Goal: Obtain resource: Download file/media

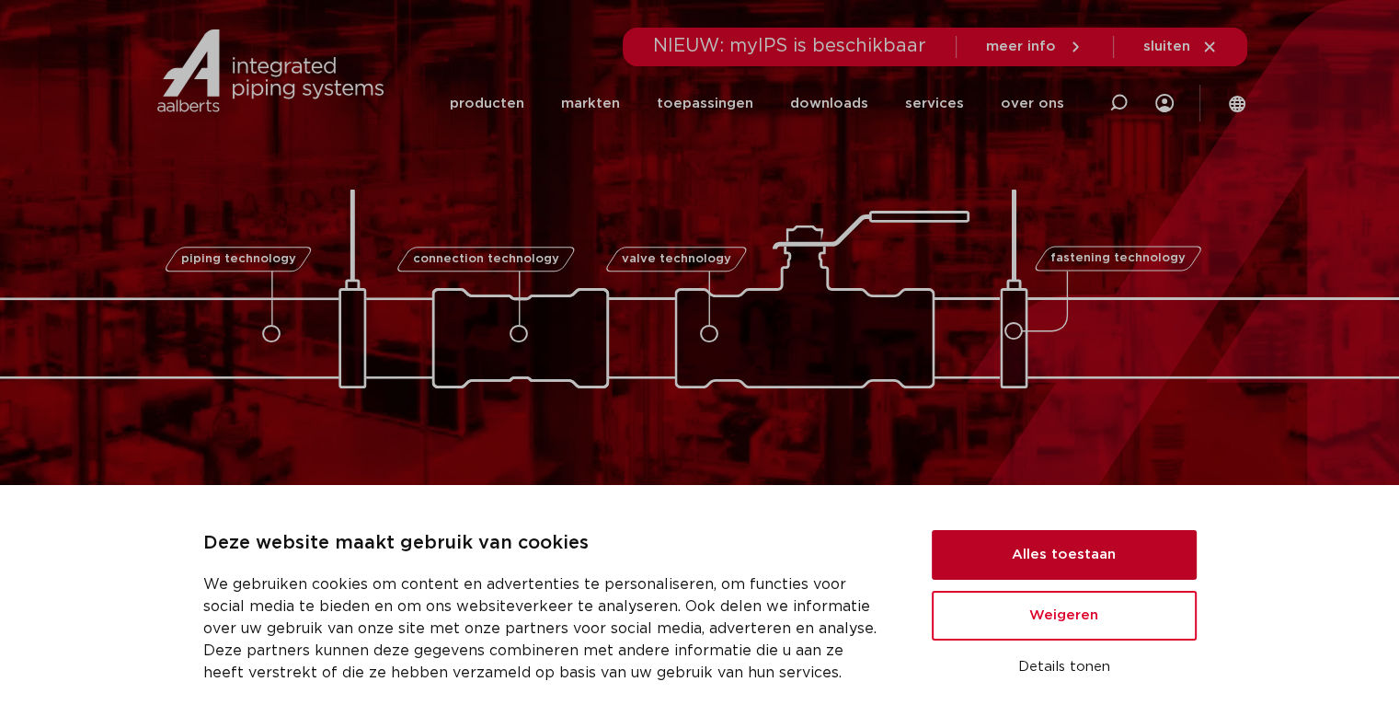
click at [1048, 555] on button "Alles toestaan" at bounding box center [1064, 555] width 265 height 50
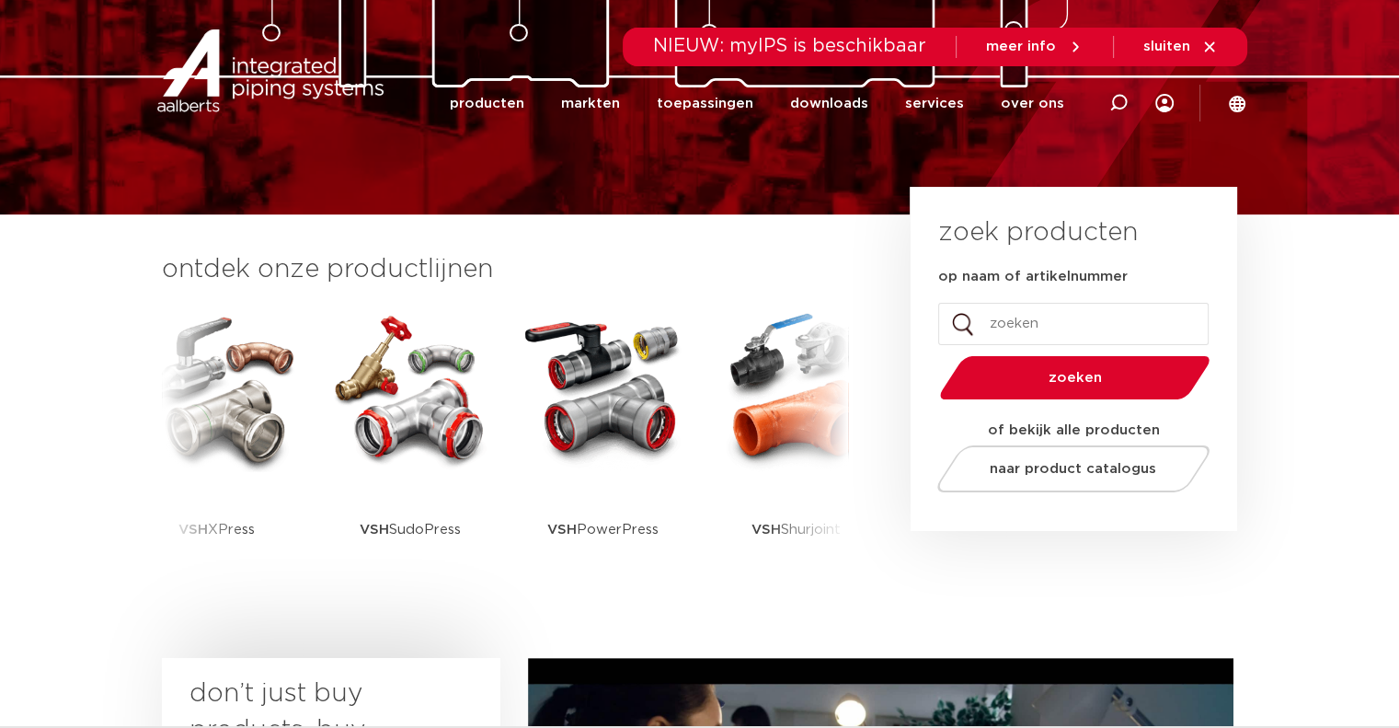
scroll to position [368, 0]
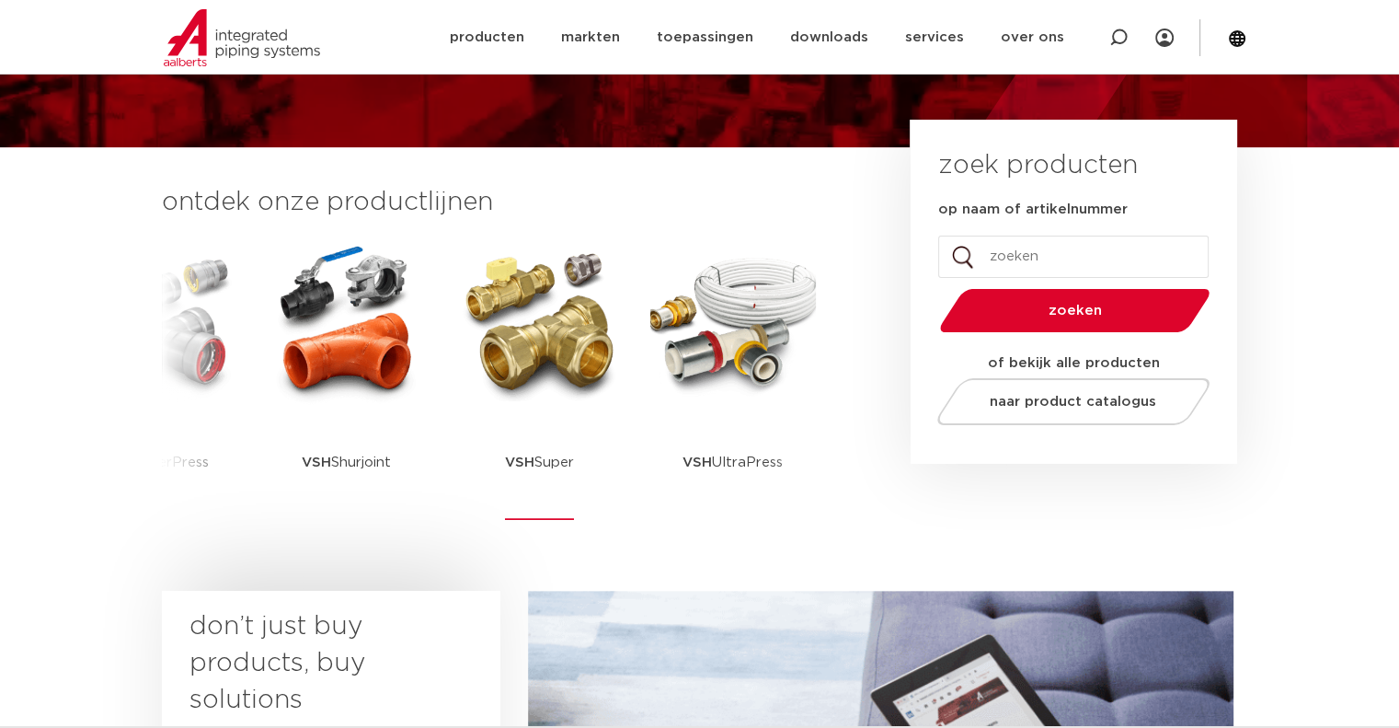
click at [541, 345] on img at bounding box center [540, 322] width 166 height 166
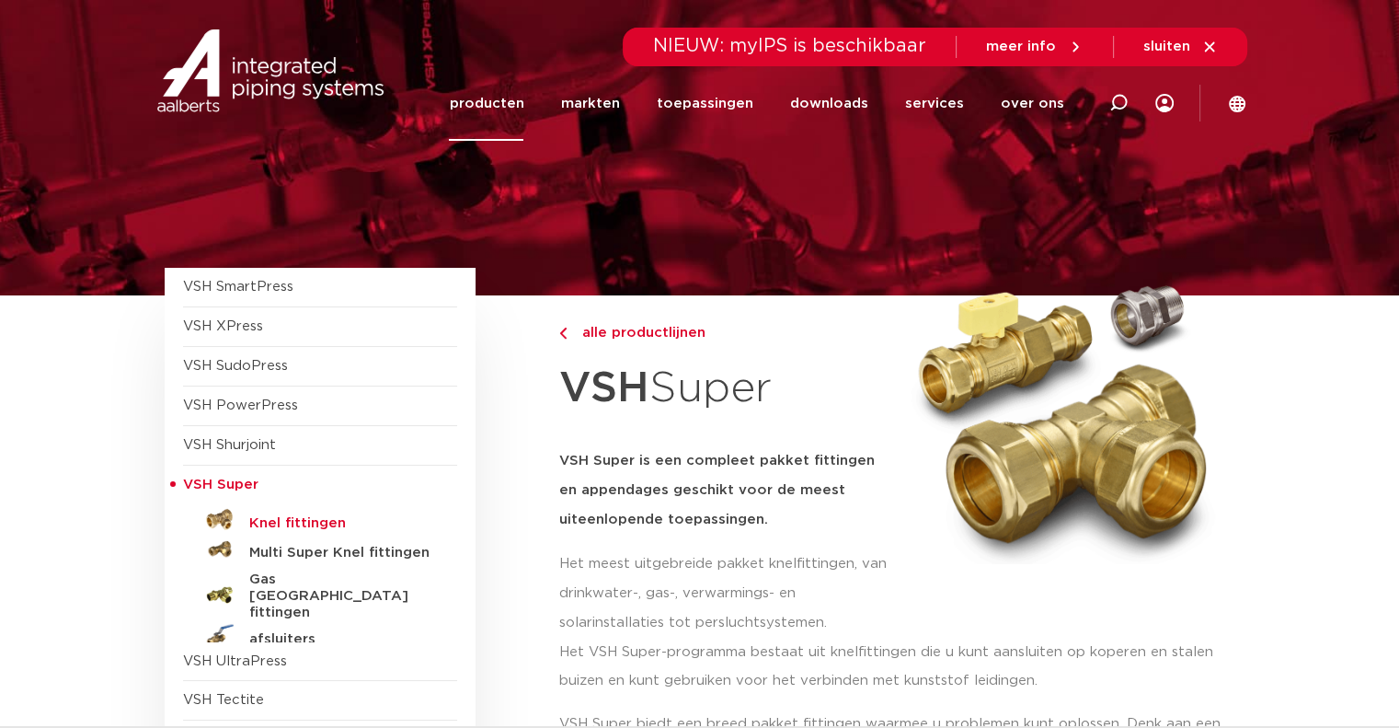
click at [301, 515] on h5 "Knel fittingen" at bounding box center [340, 523] width 182 height 17
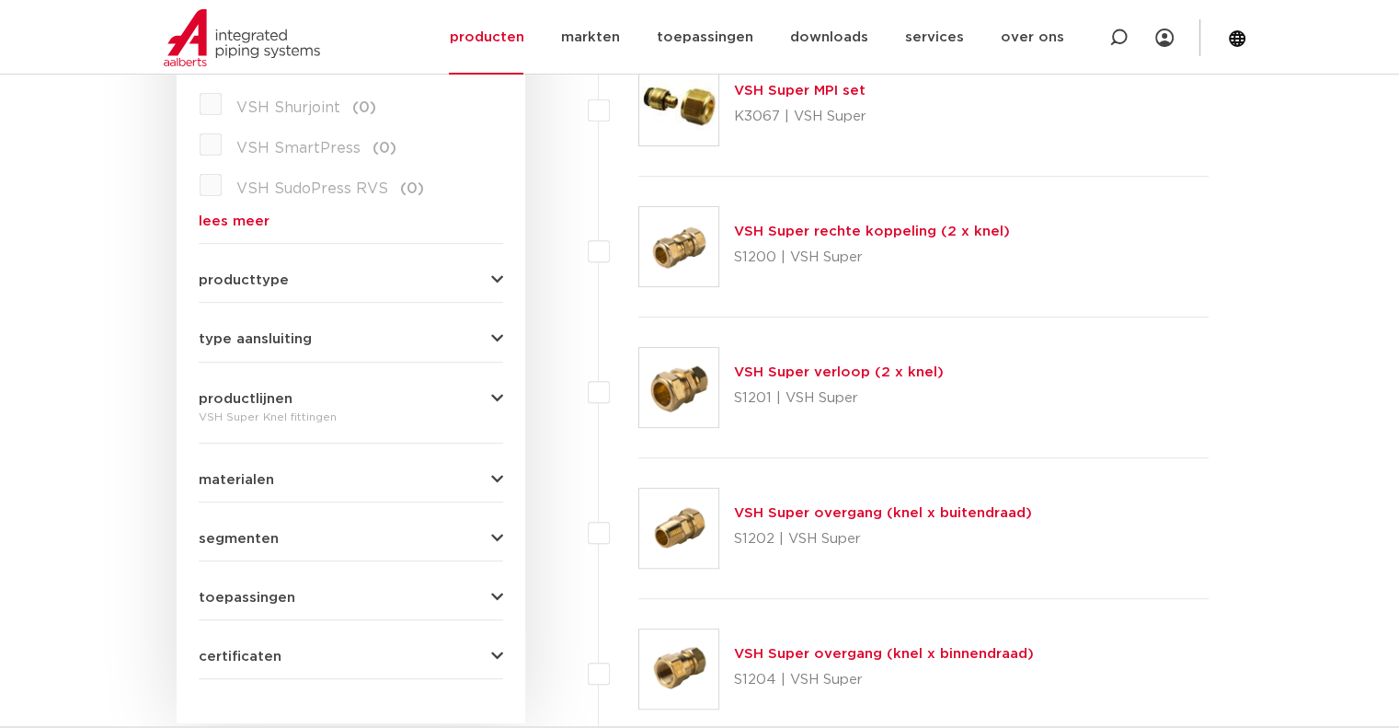
scroll to position [276, 0]
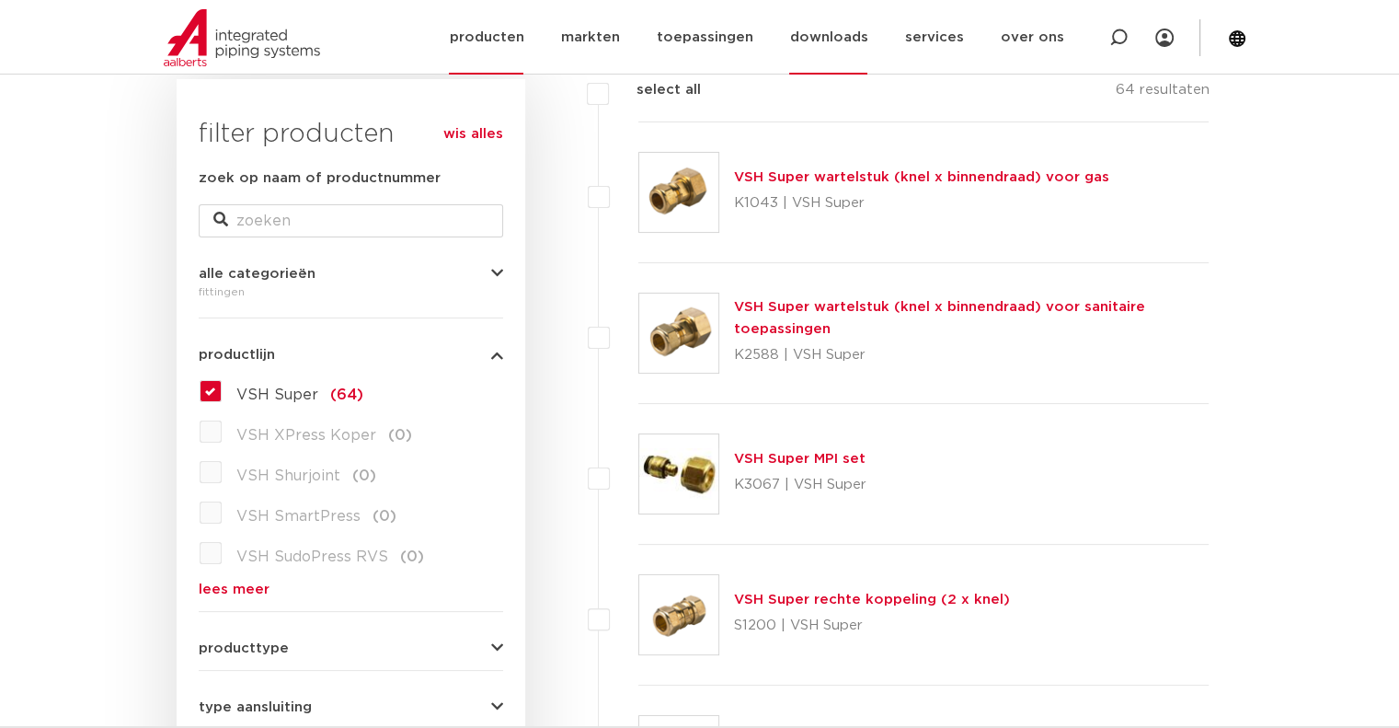
click at [823, 47] on link "downloads" at bounding box center [828, 37] width 78 height 75
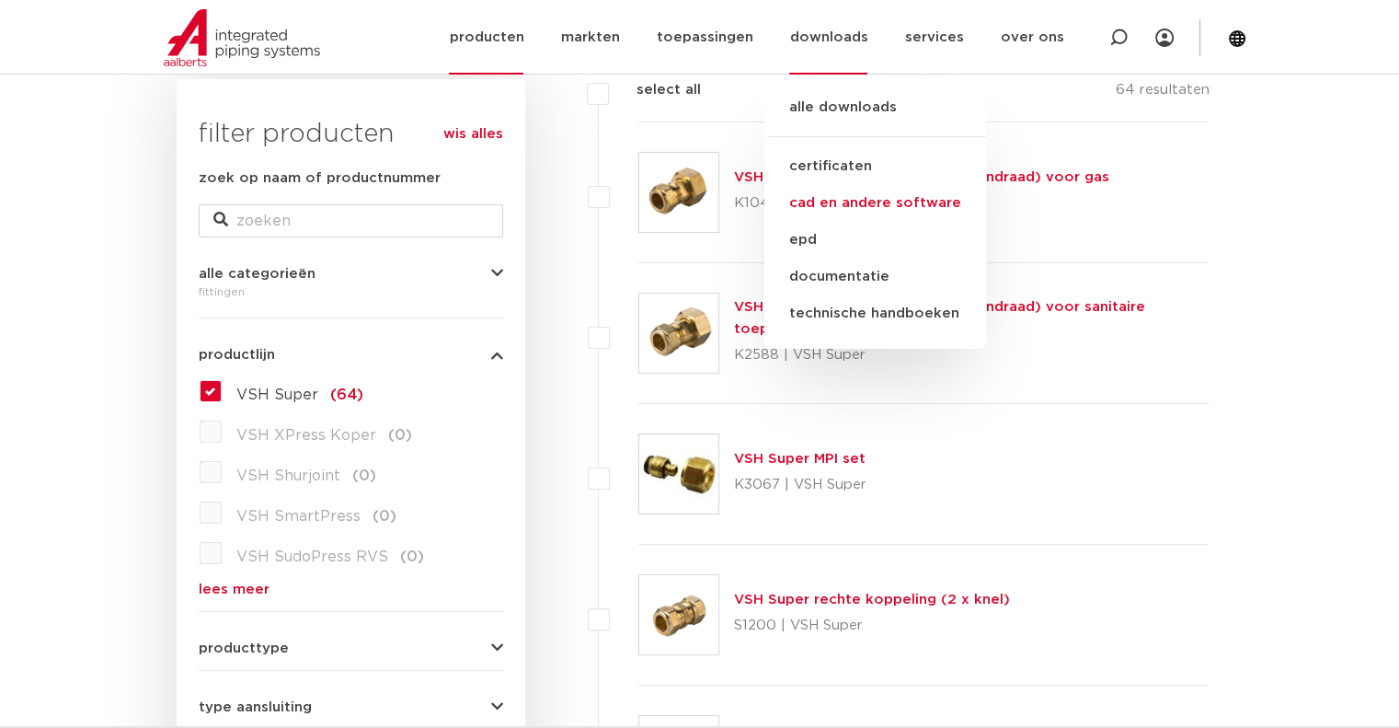
click at [856, 194] on link "cad en andere software" at bounding box center [875, 203] width 222 height 37
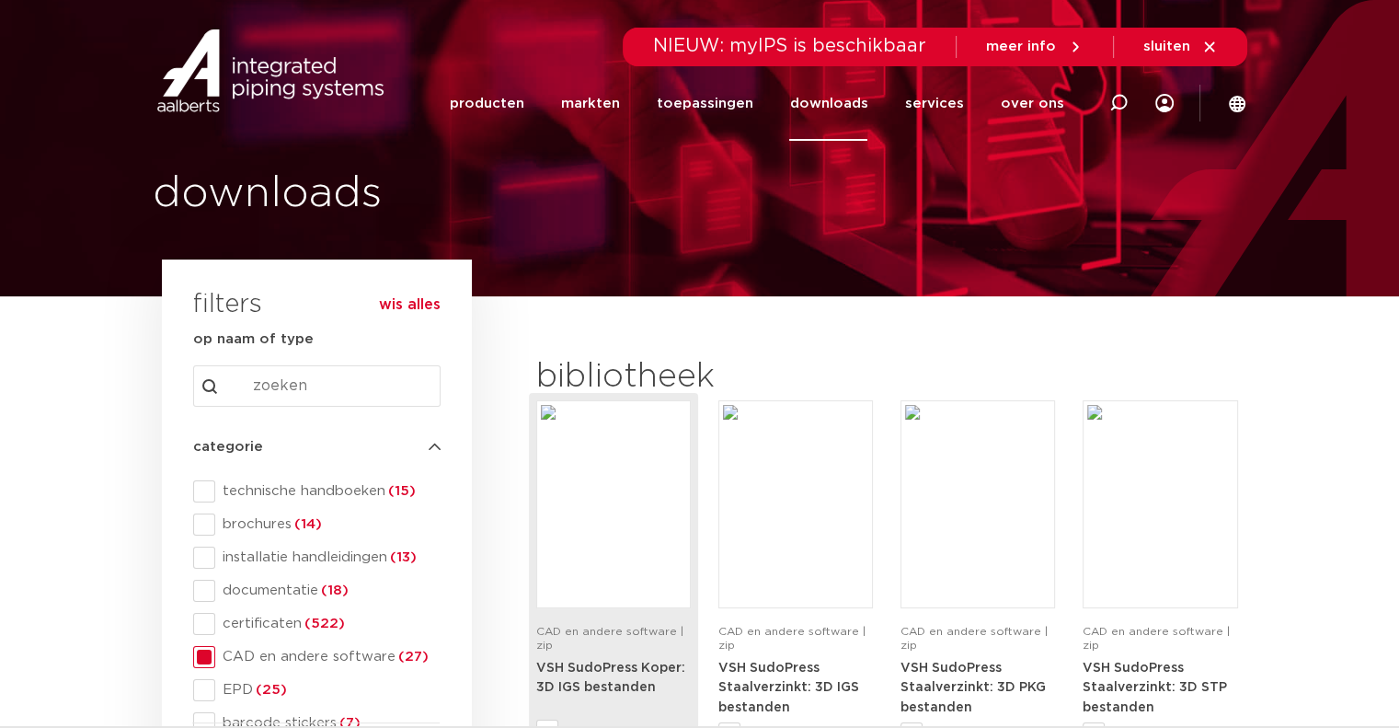
click at [549, 405] on img at bounding box center [613, 504] width 145 height 199
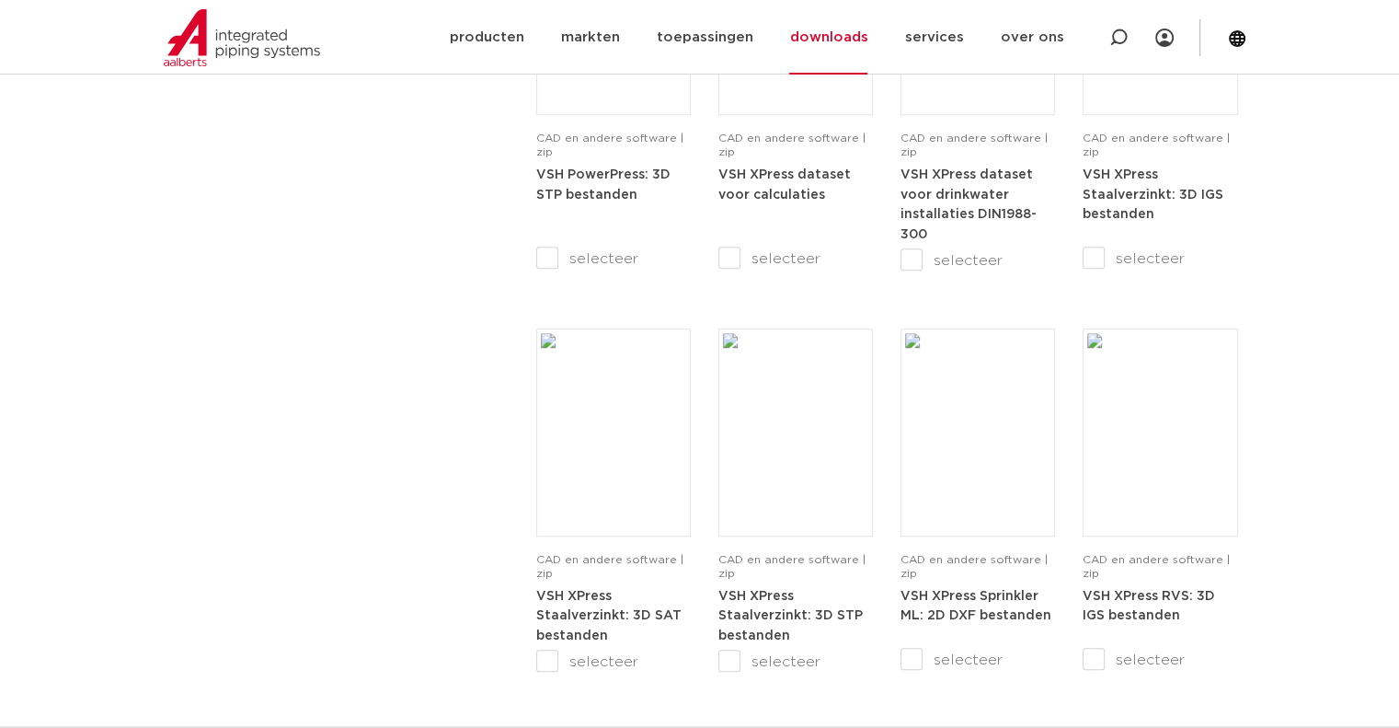
scroll to position [1748, 0]
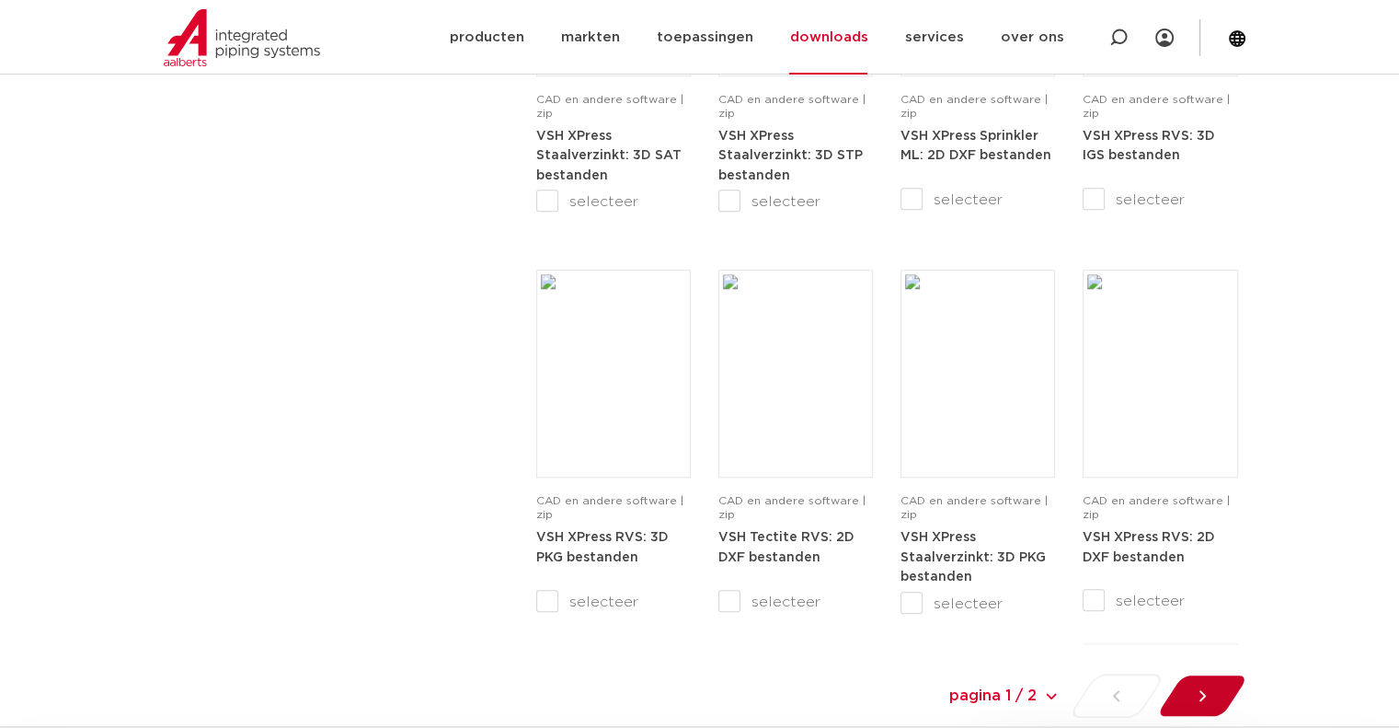
click at [1221, 695] on div at bounding box center [1202, 695] width 100 height 44
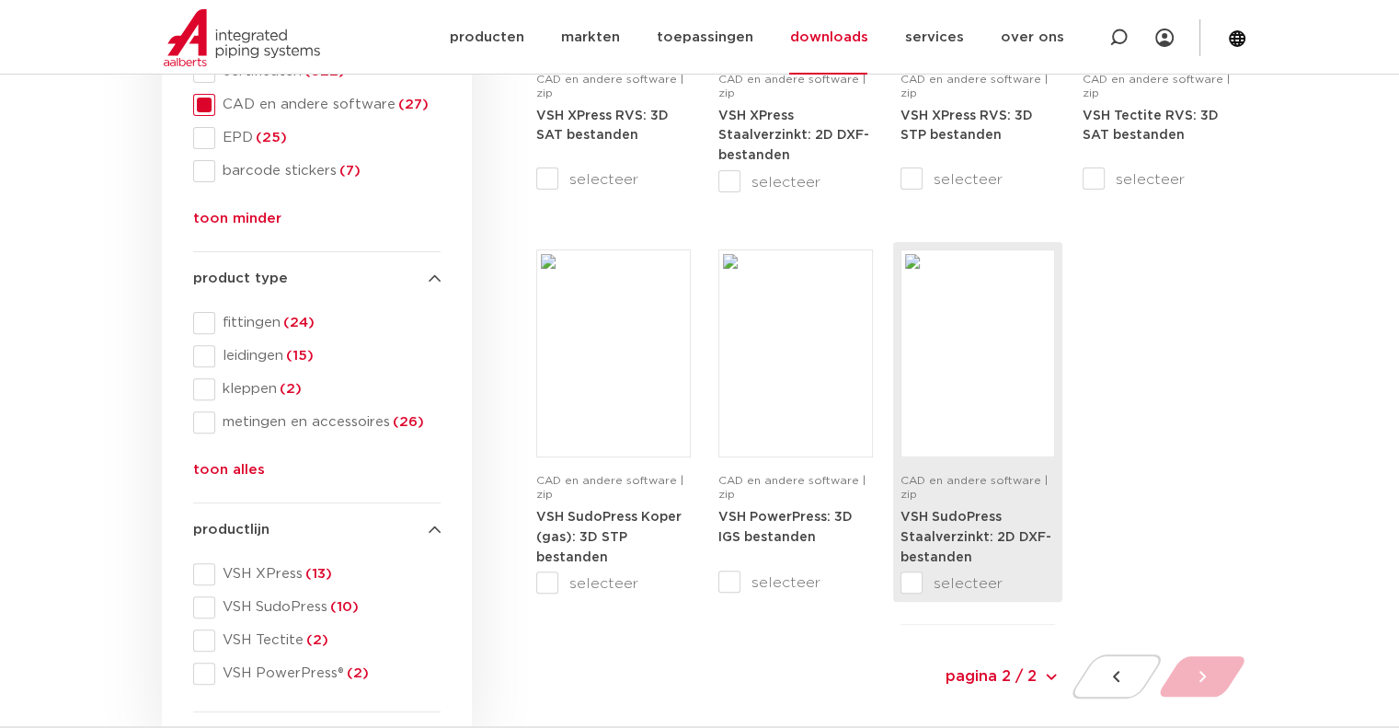
scroll to position [584, 0]
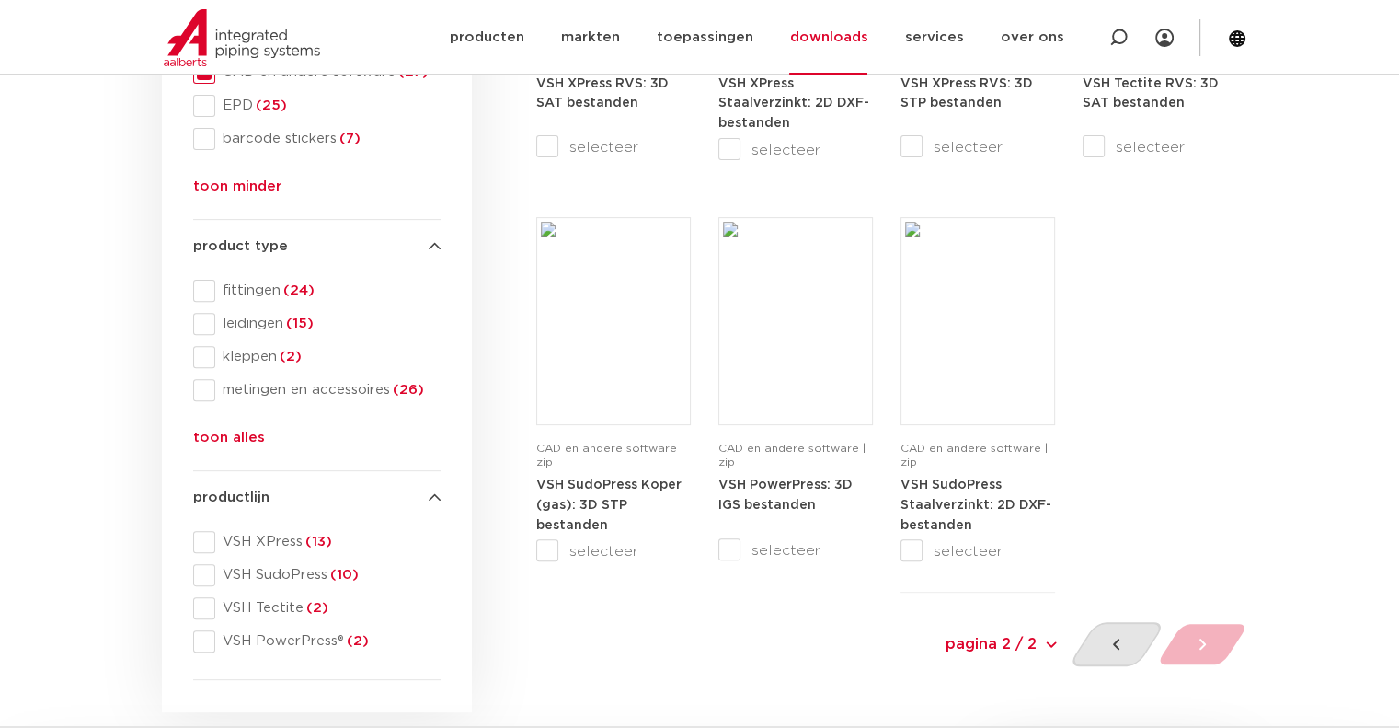
click at [1119, 656] on div at bounding box center [1116, 644] width 98 height 44
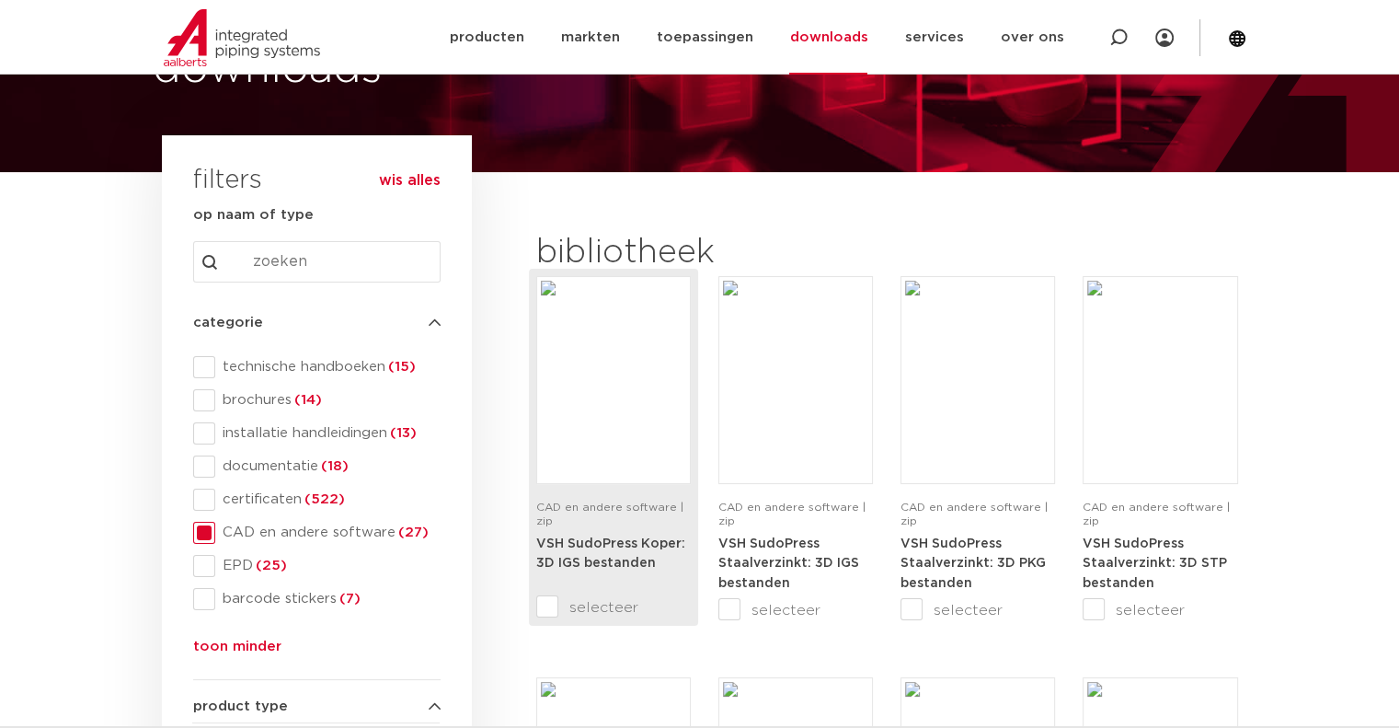
scroll to position [216, 0]
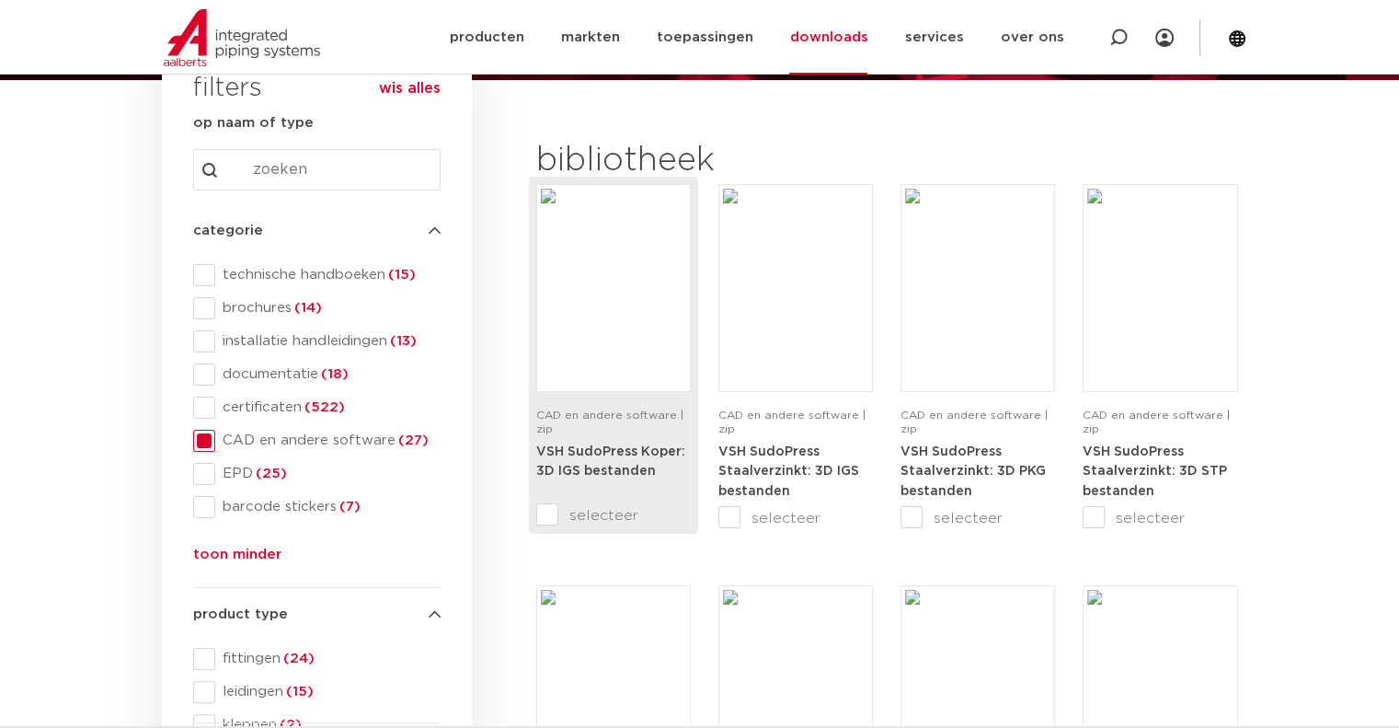
click at [536, 510] on input "selecteer" at bounding box center [574, 515] width 77 height 22
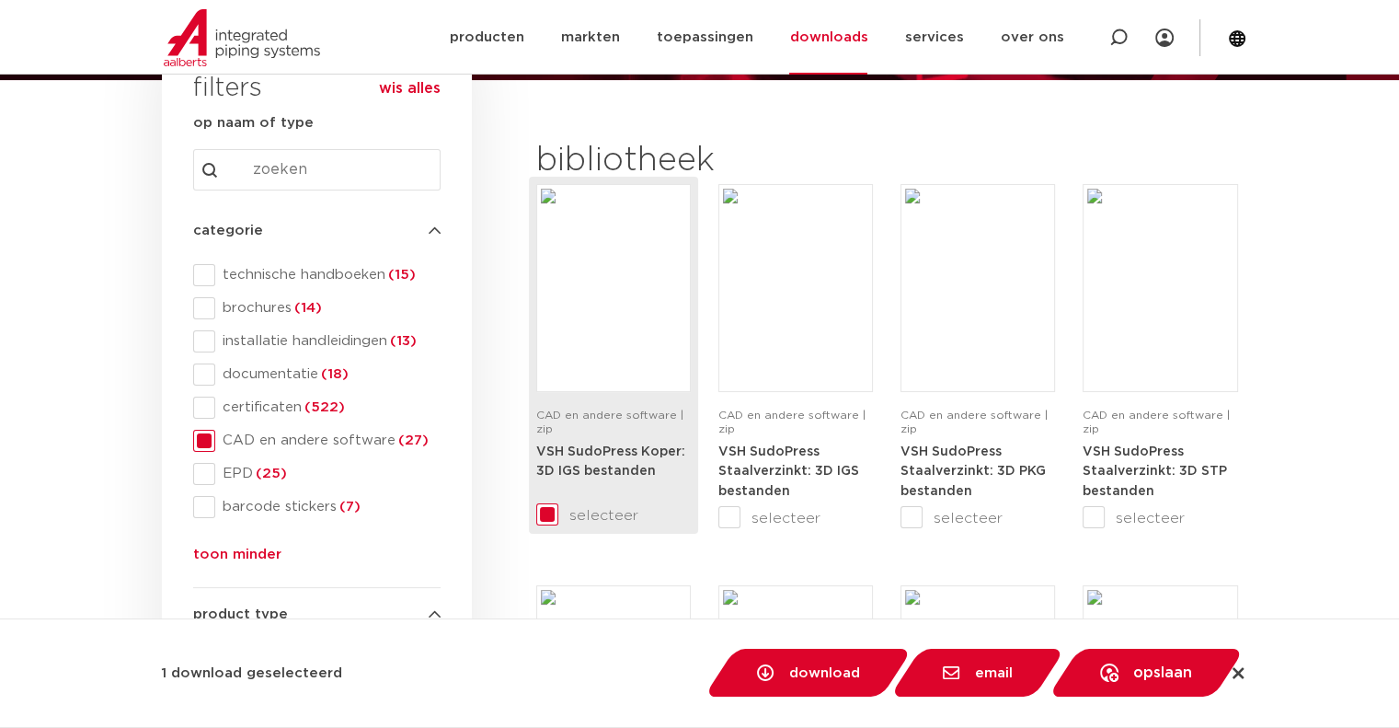
click at [541, 514] on input "selecteer" at bounding box center [574, 515] width 77 height 22
checkbox input "false"
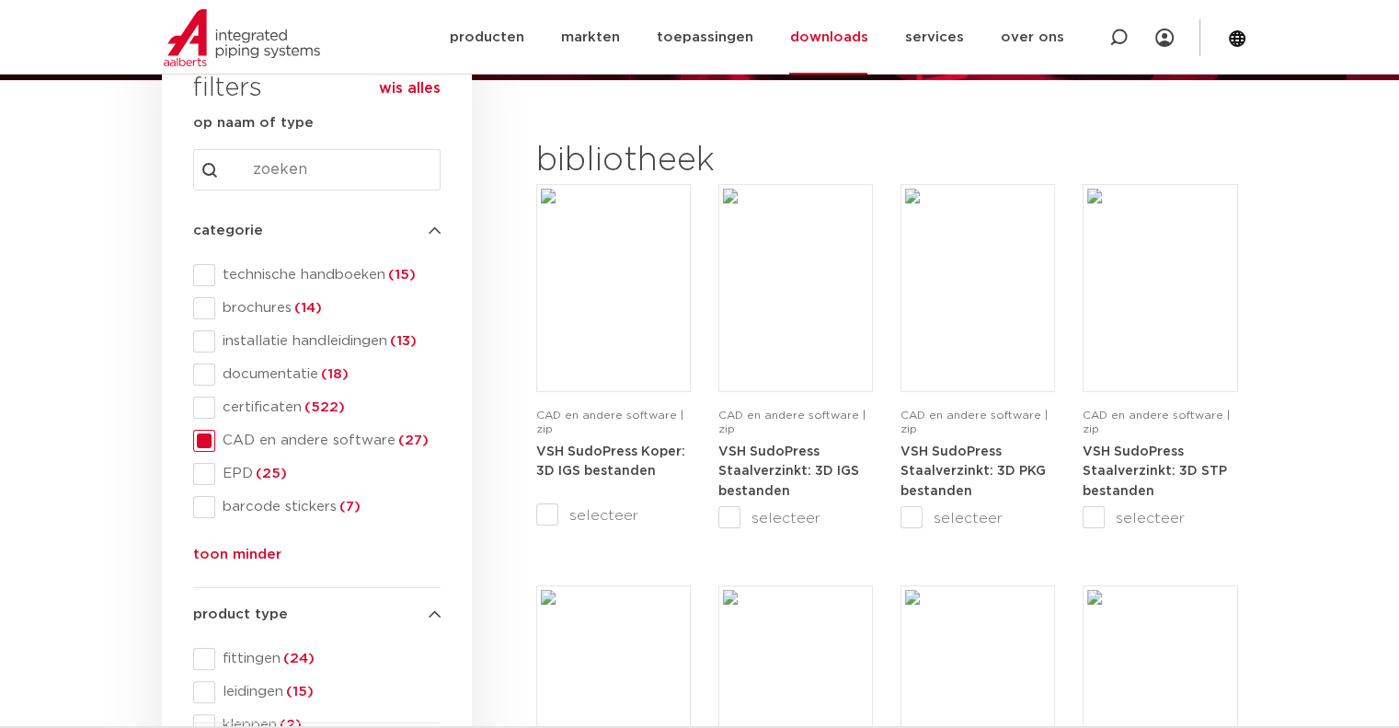
click at [837, 33] on link "downloads" at bounding box center [828, 37] width 78 height 75
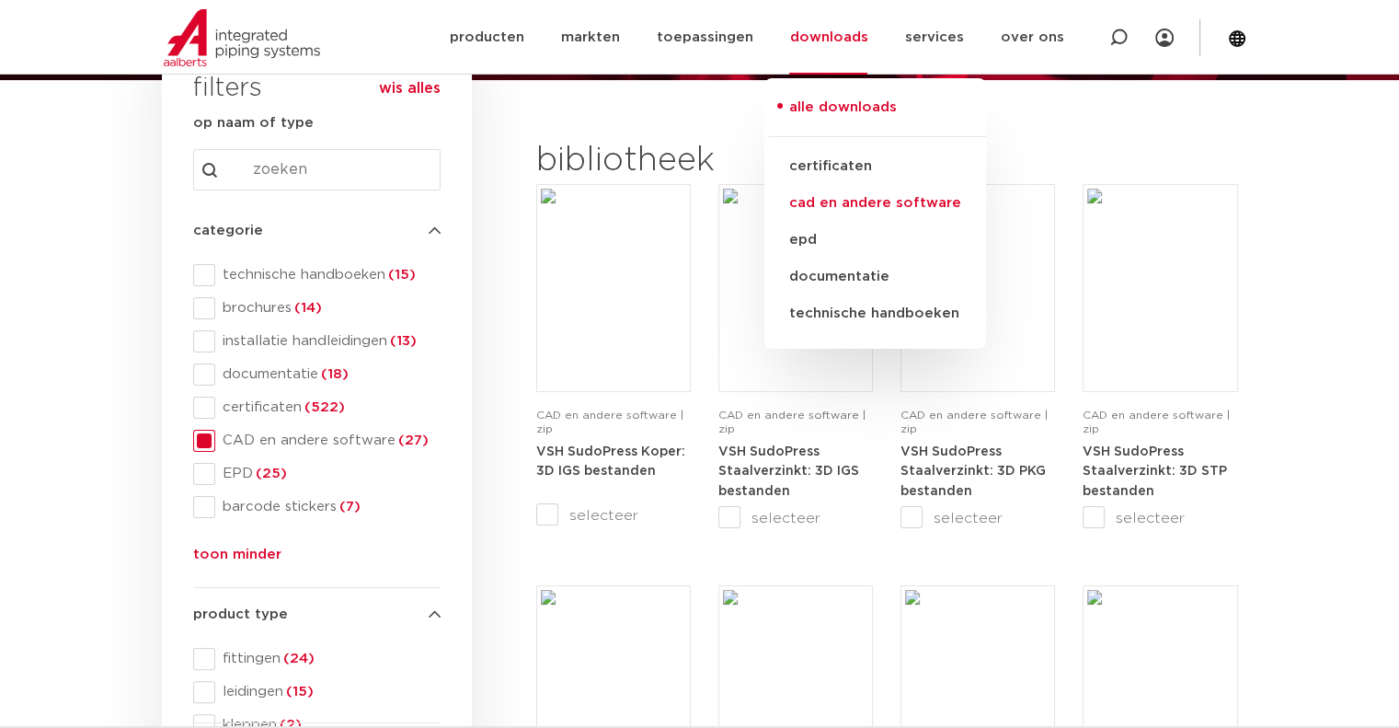
click at [848, 197] on link "cad en andere software" at bounding box center [875, 203] width 222 height 37
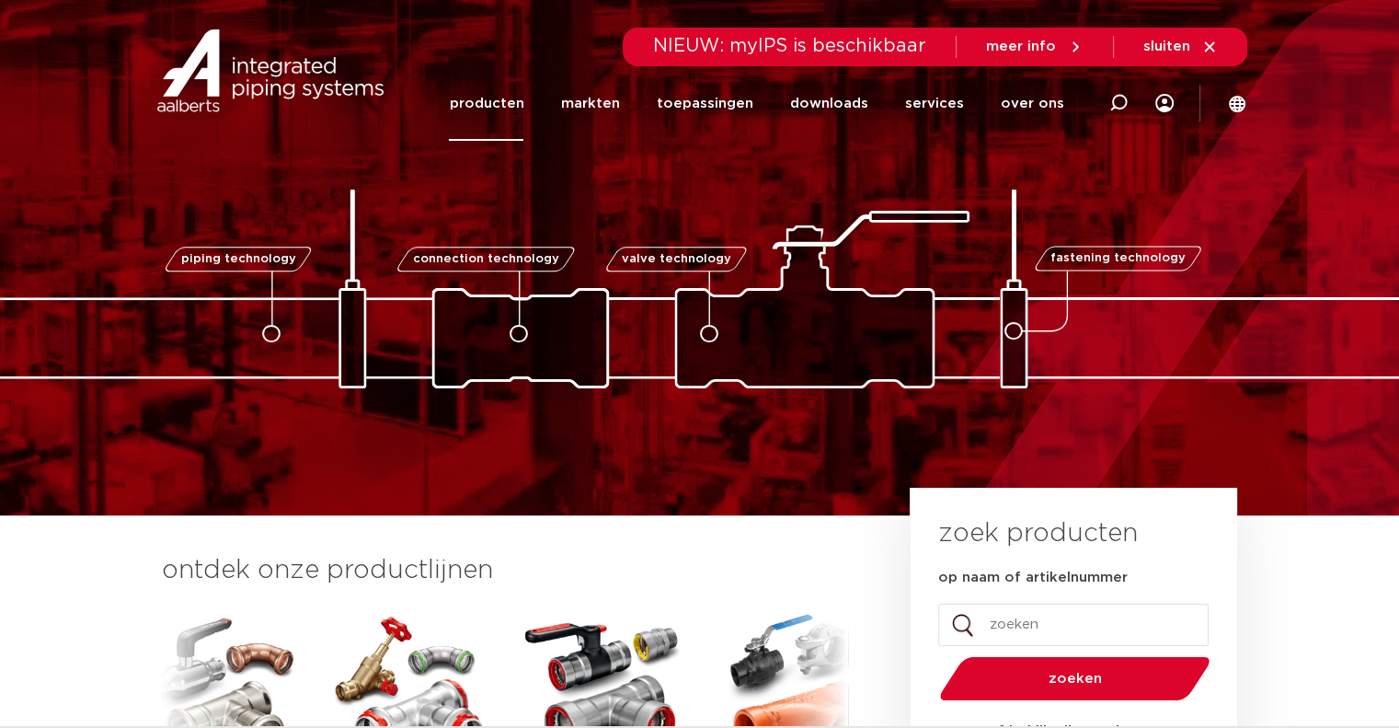
click at [477, 102] on link "producten" at bounding box center [486, 103] width 75 height 75
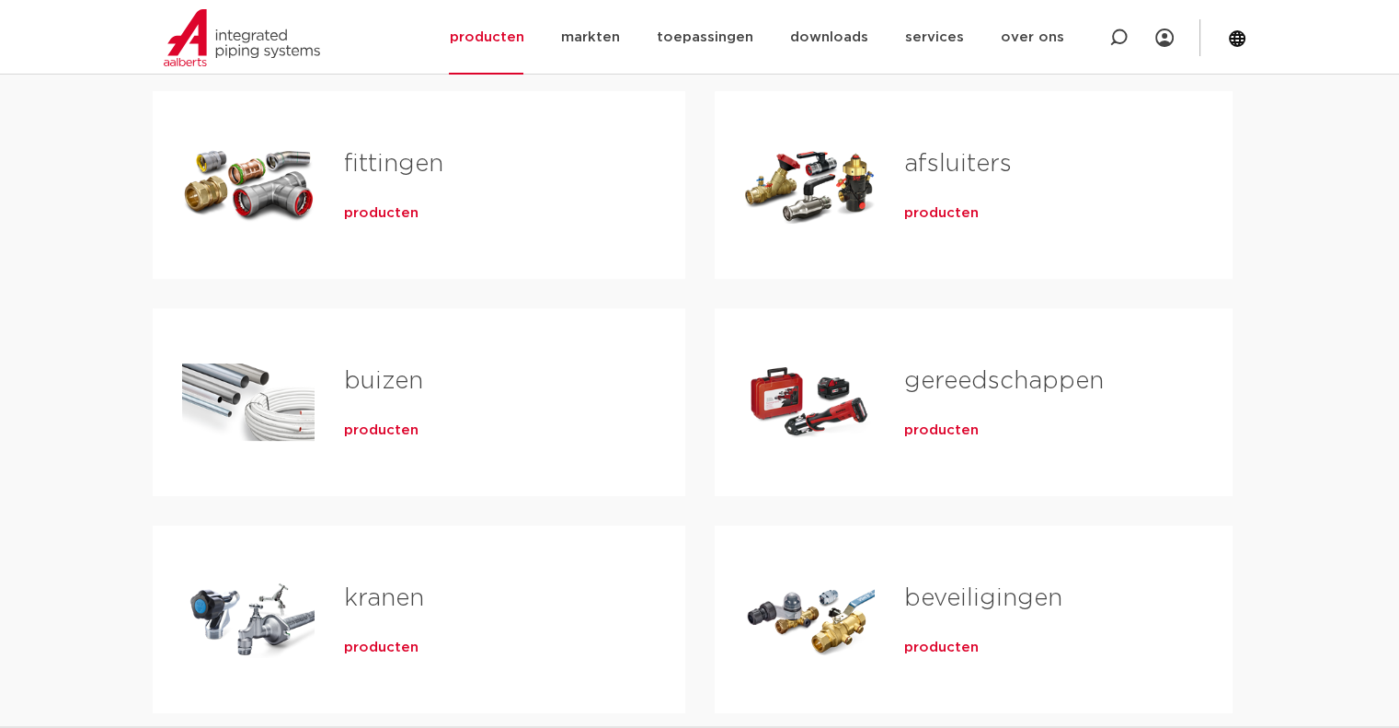
click at [384, 217] on span "producten" at bounding box center [381, 213] width 75 height 18
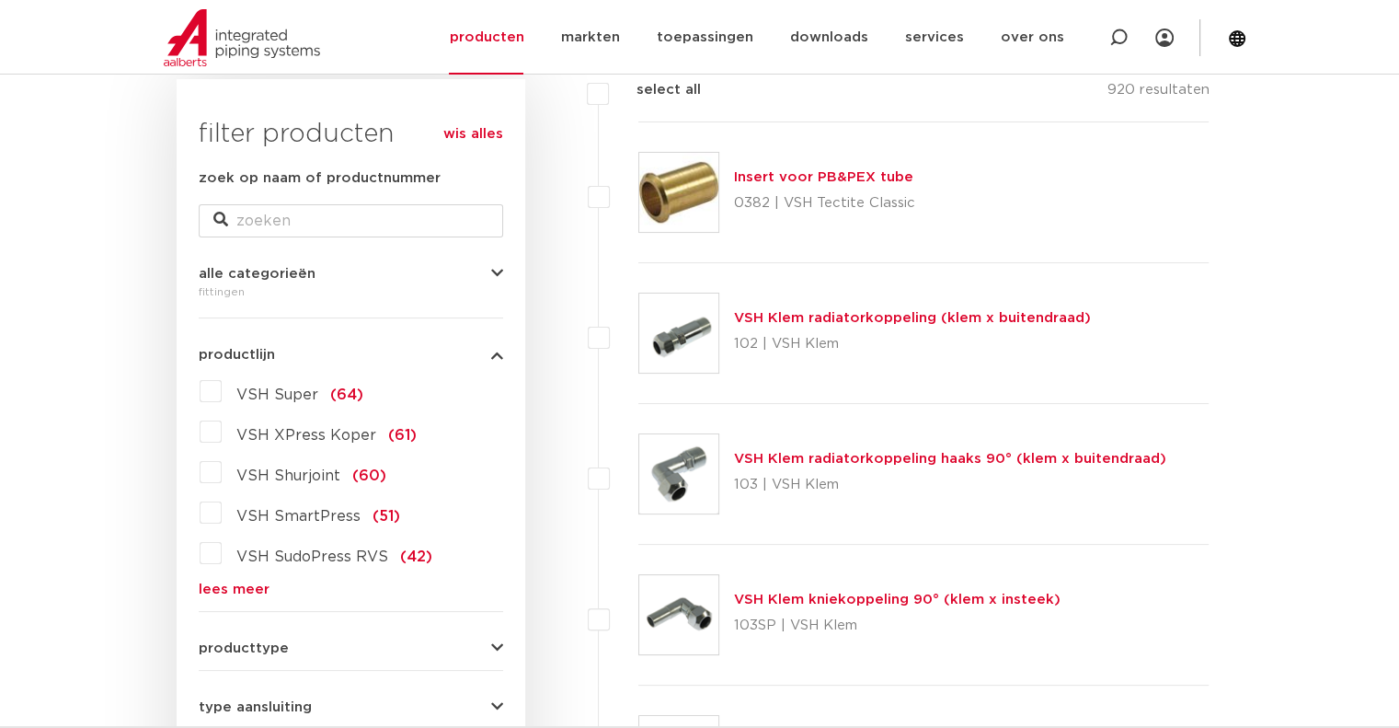
click at [222, 389] on label "VSH Super (64)" at bounding box center [293, 390] width 142 height 29
click at [0, 0] on input "VSH Super (64)" at bounding box center [0, 0] width 0 height 0
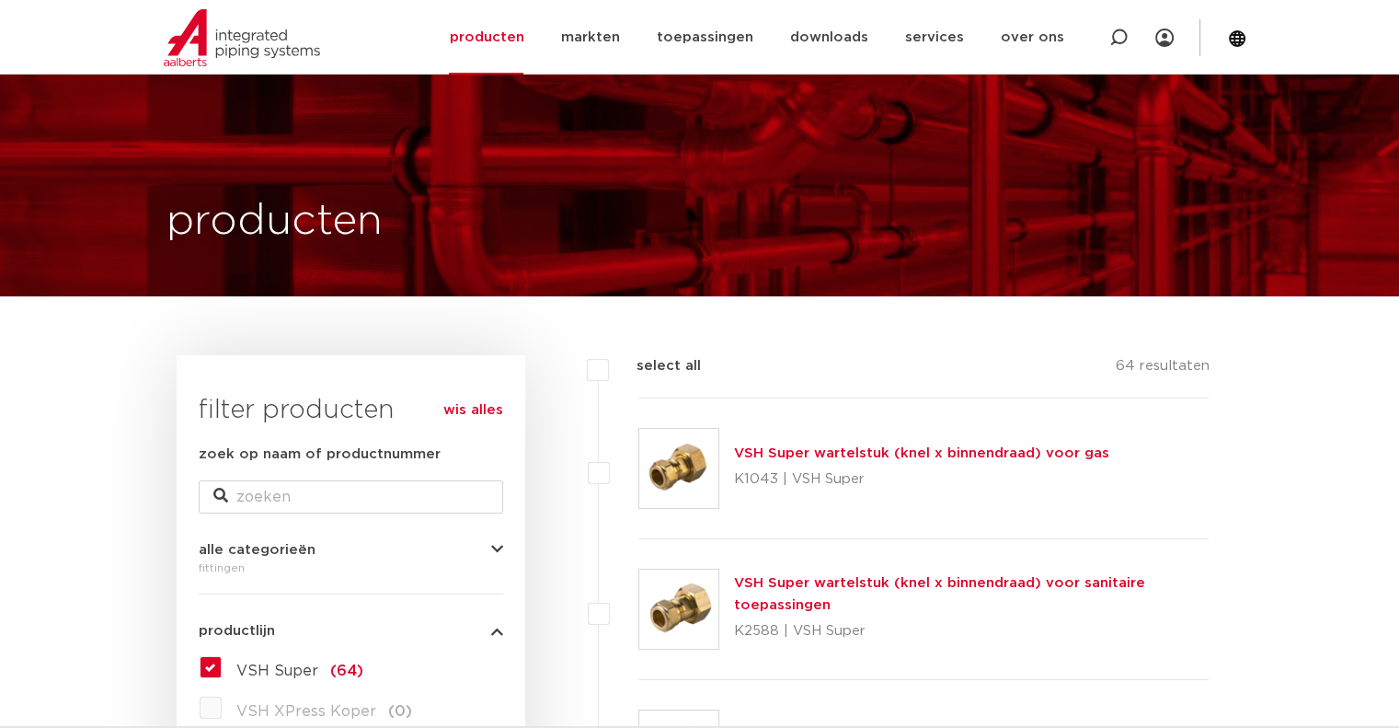
scroll to position [368, 0]
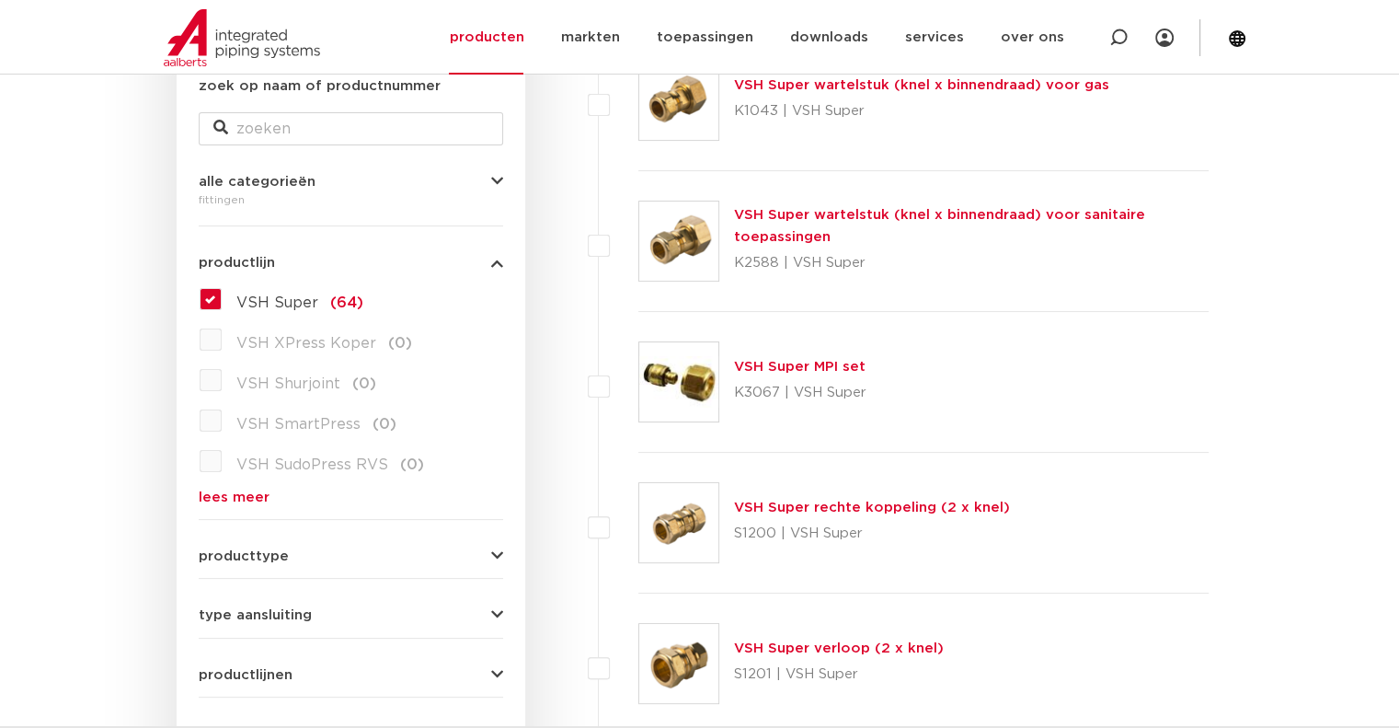
click at [226, 502] on link "lees meer" at bounding box center [351, 497] width 304 height 14
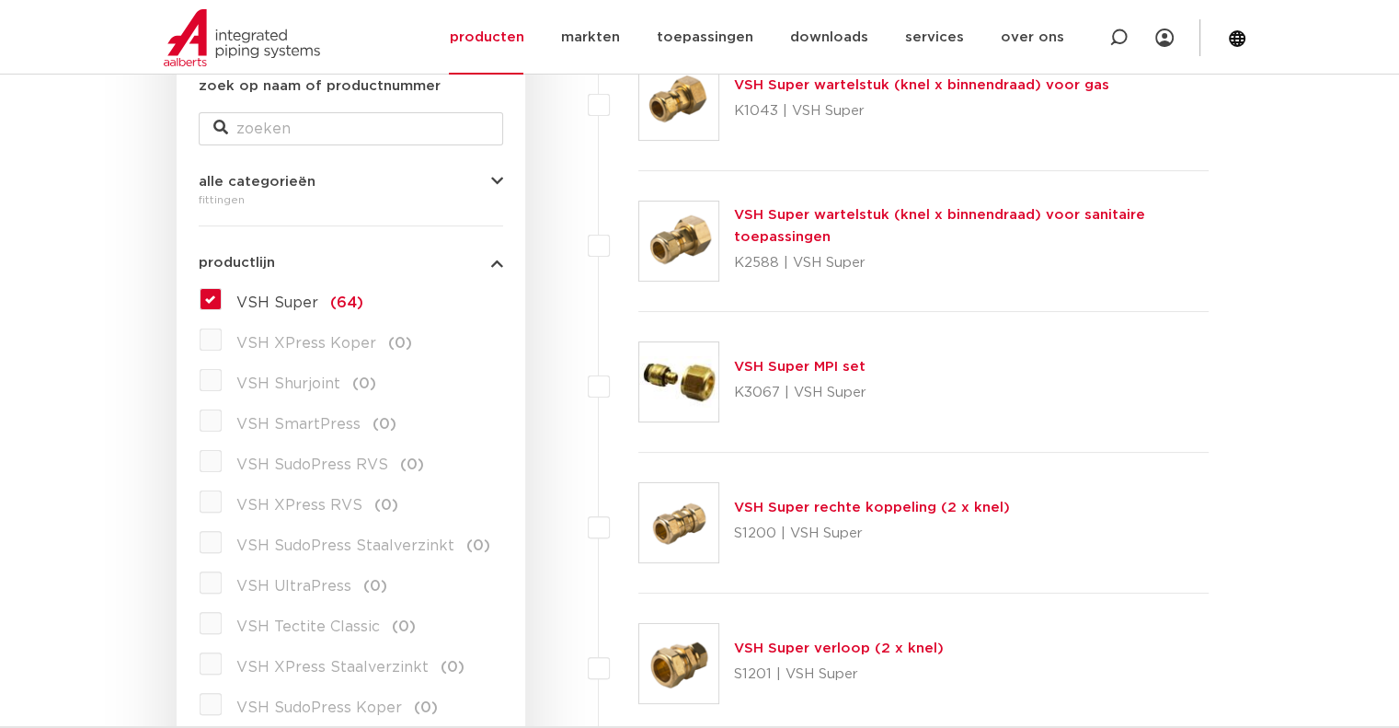
click at [222, 504] on label "VSH XPress RVS (0)" at bounding box center [310, 501] width 177 height 29
click at [222, 298] on label "VSH Super (64)" at bounding box center [293, 298] width 142 height 29
click at [0, 0] on input "VSH Super (64)" at bounding box center [0, 0] width 0 height 0
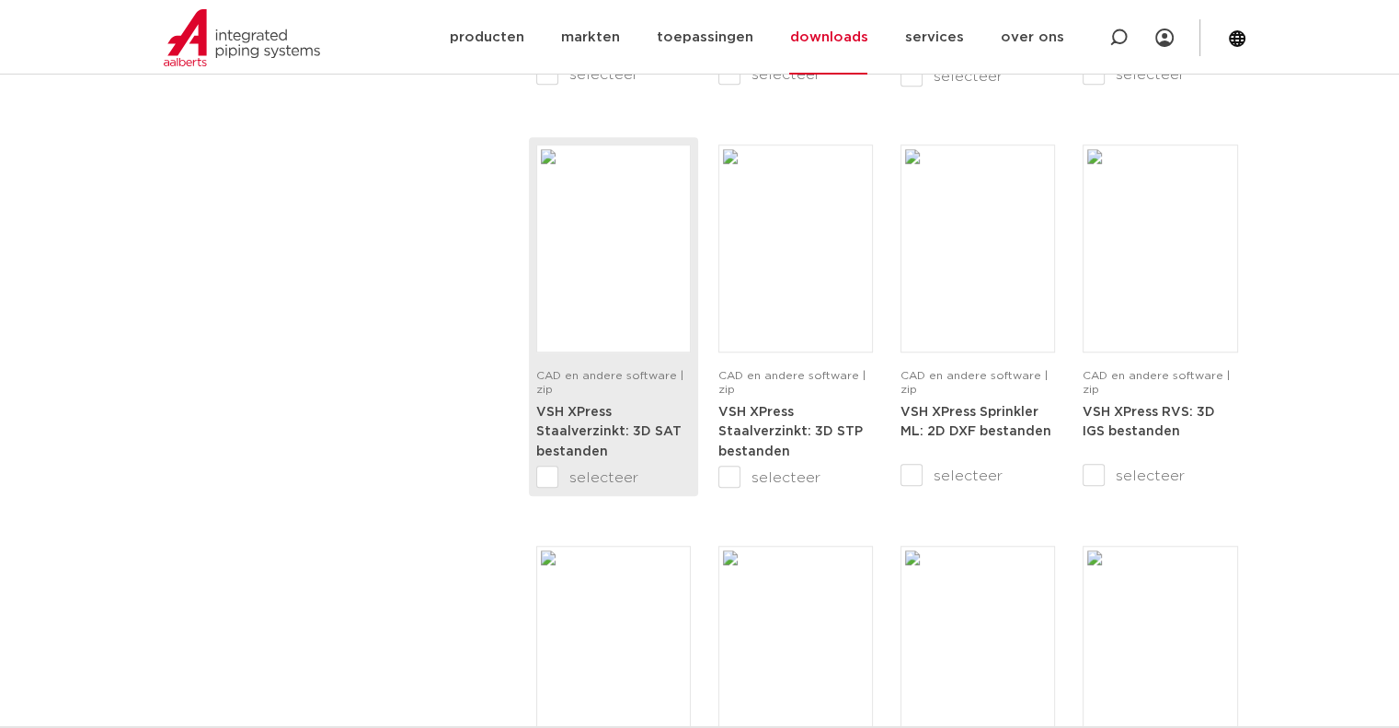
scroll to position [1840, 0]
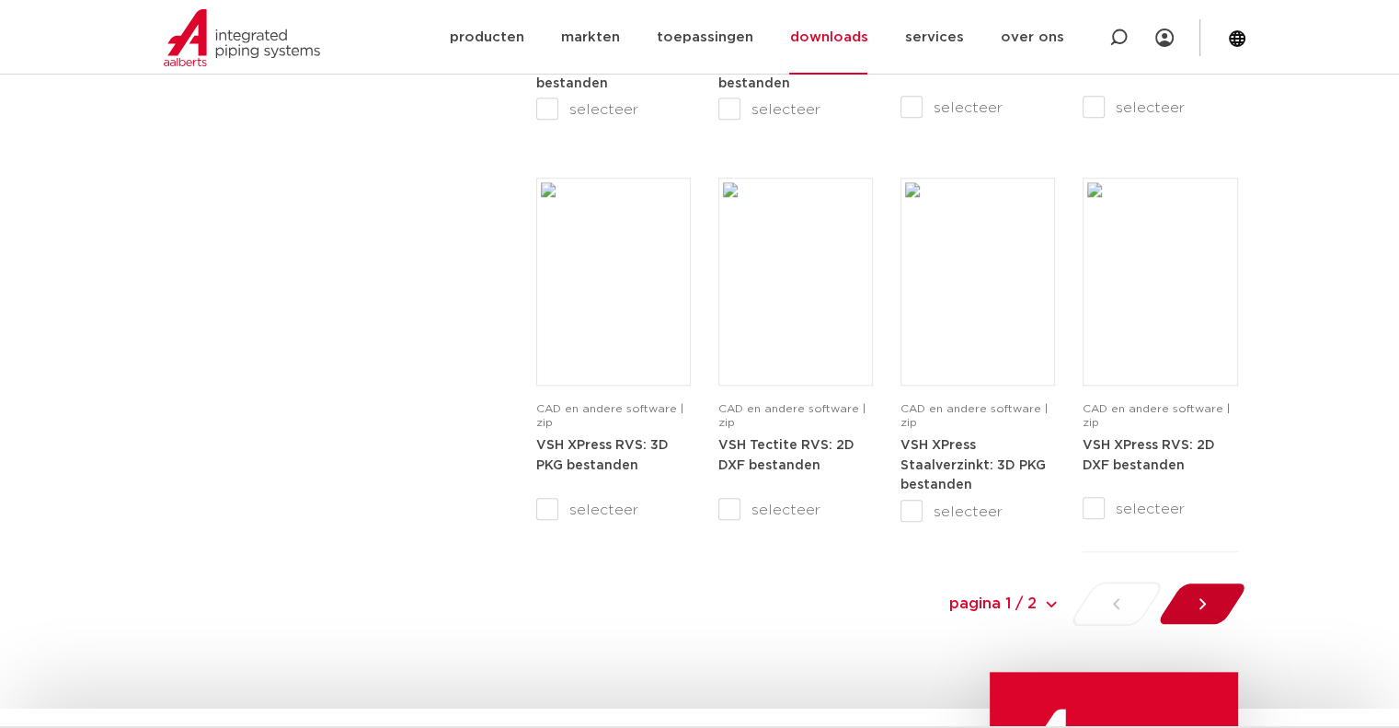
click at [1191, 595] on div at bounding box center [1202, 603] width 100 height 44
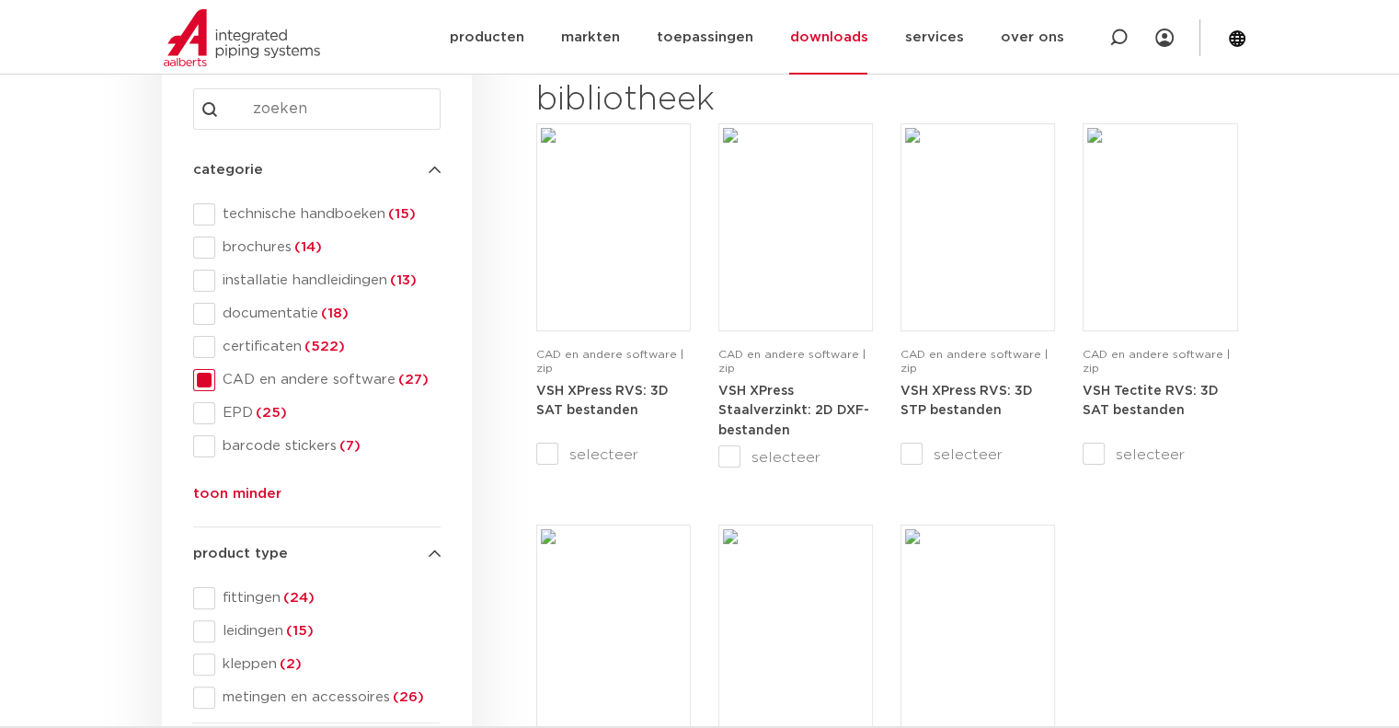
scroll to position [32, 0]
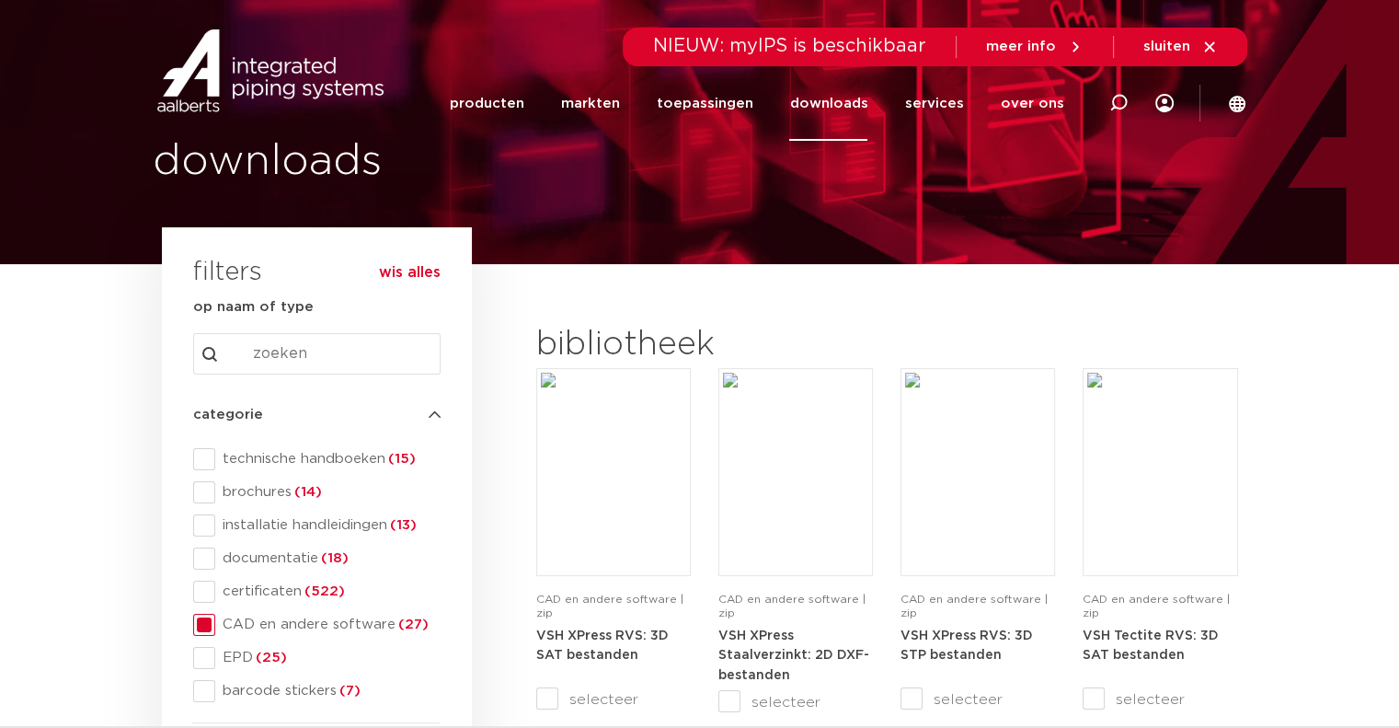
click at [823, 107] on link "downloads" at bounding box center [828, 103] width 78 height 75
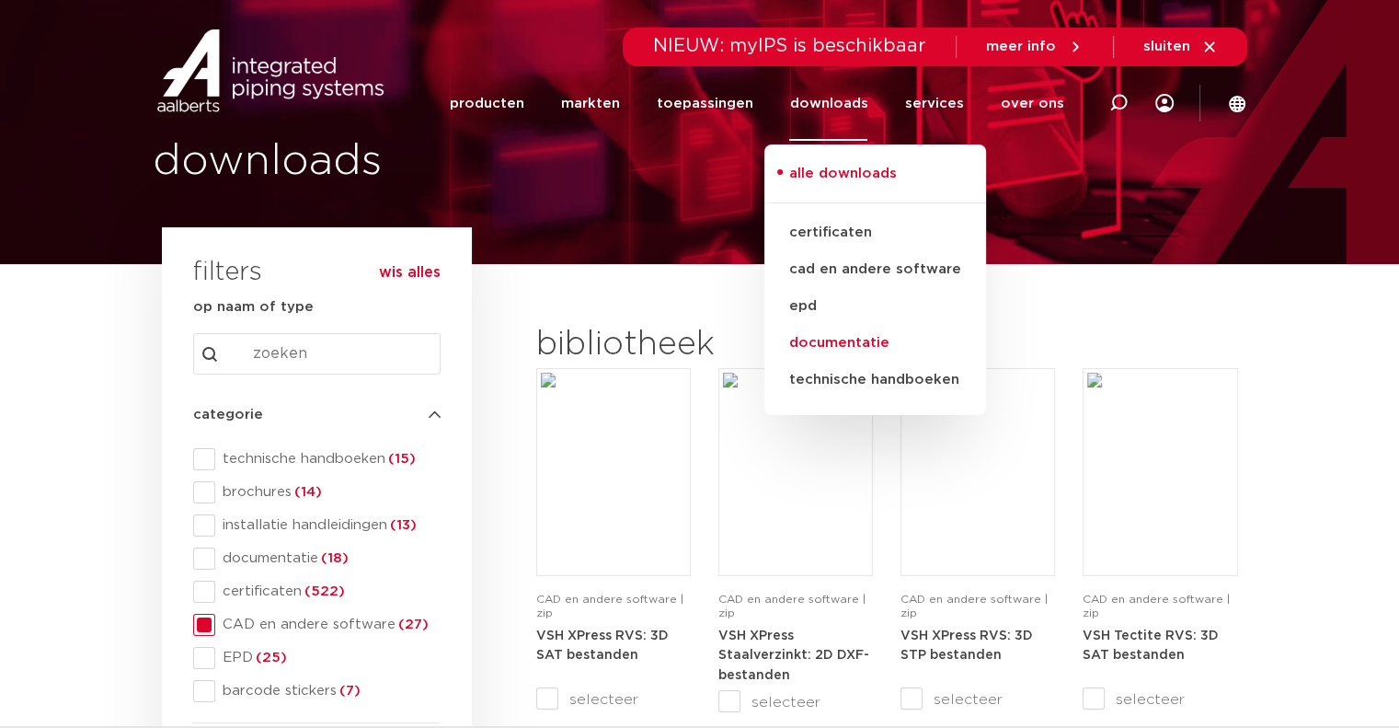
click at [835, 349] on link "documentatie" at bounding box center [875, 343] width 222 height 37
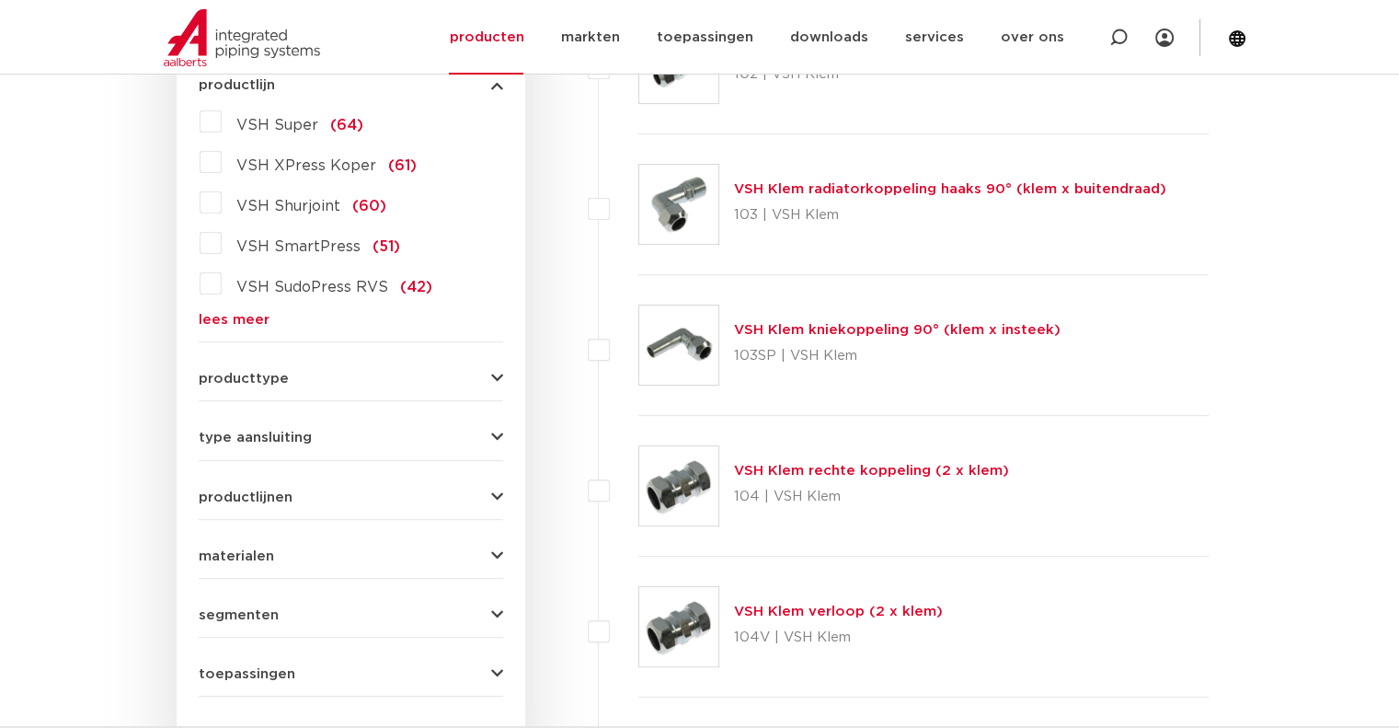
scroll to position [428, 0]
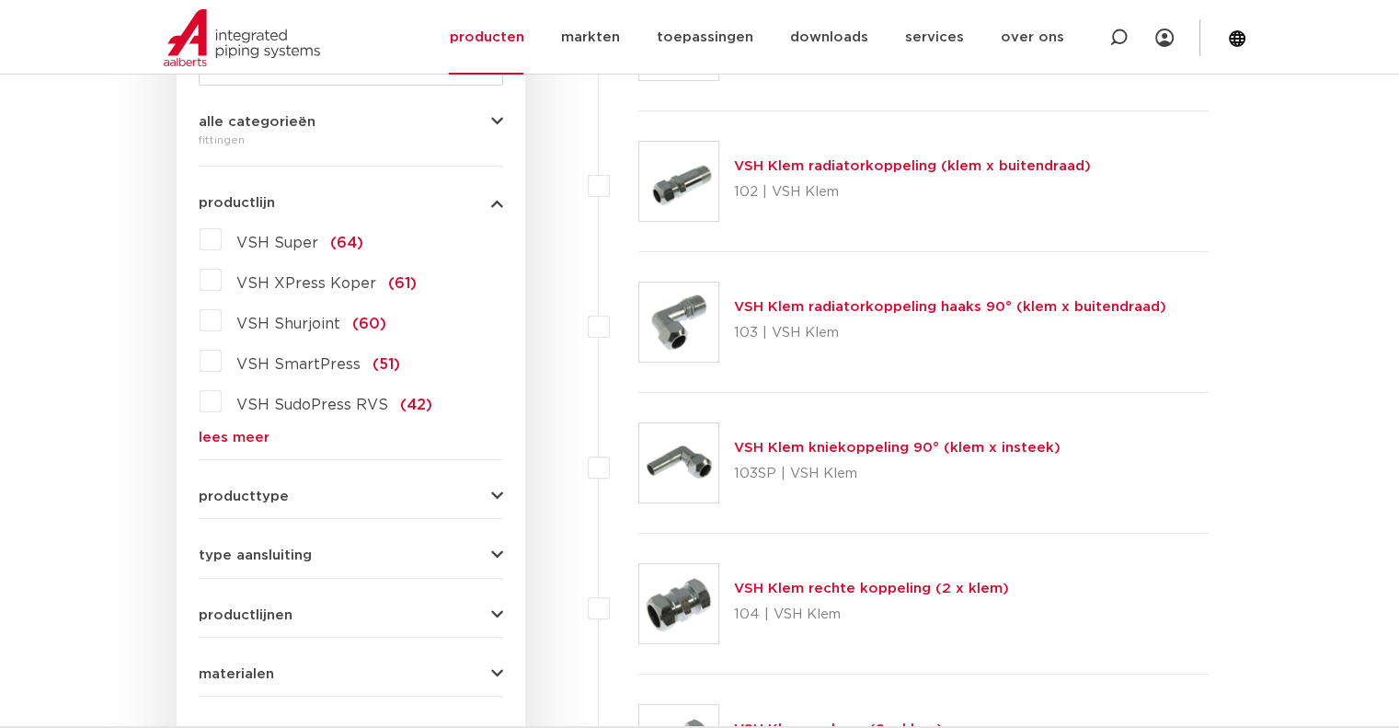
click at [217, 430] on link "lees meer" at bounding box center [351, 437] width 304 height 14
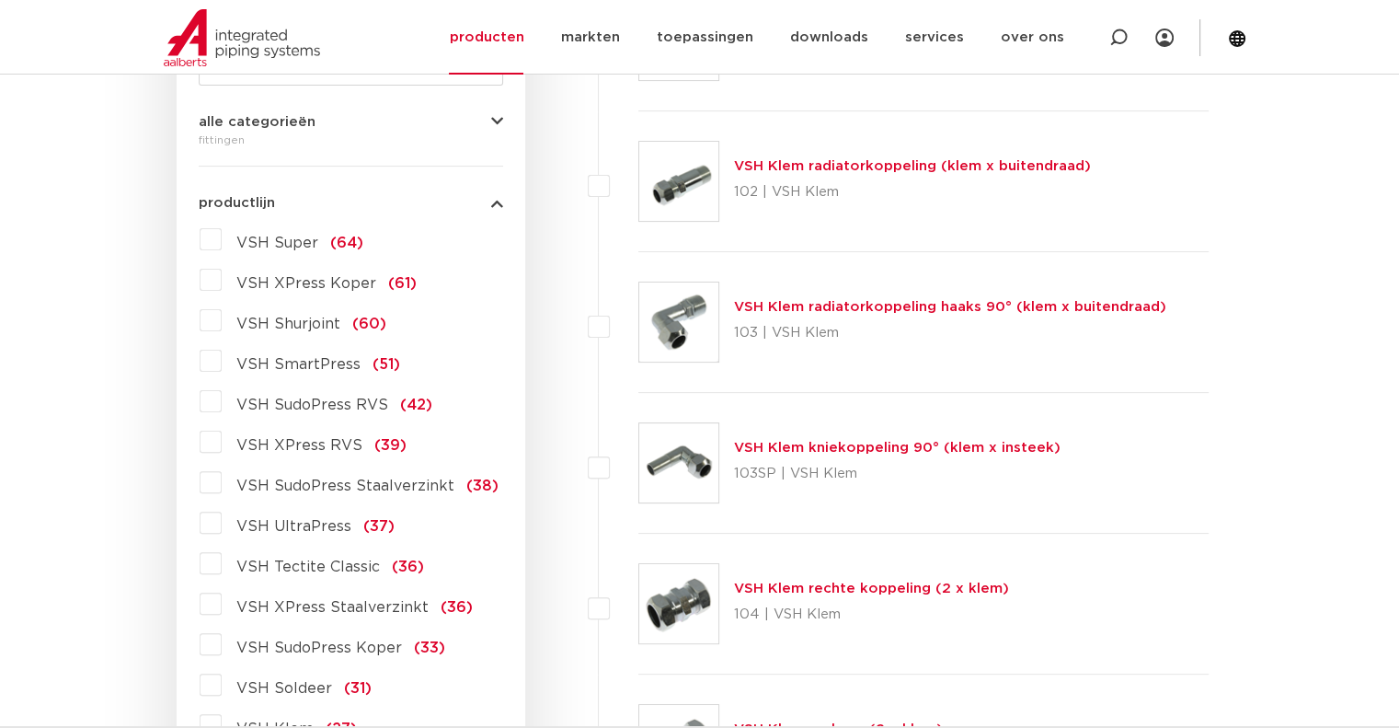
click at [222, 602] on label "VSH XPress Staalverzinkt (36)" at bounding box center [347, 603] width 251 height 29
click at [0, 0] on input "VSH XPress Staalverzinkt (36)" at bounding box center [0, 0] width 0 height 0
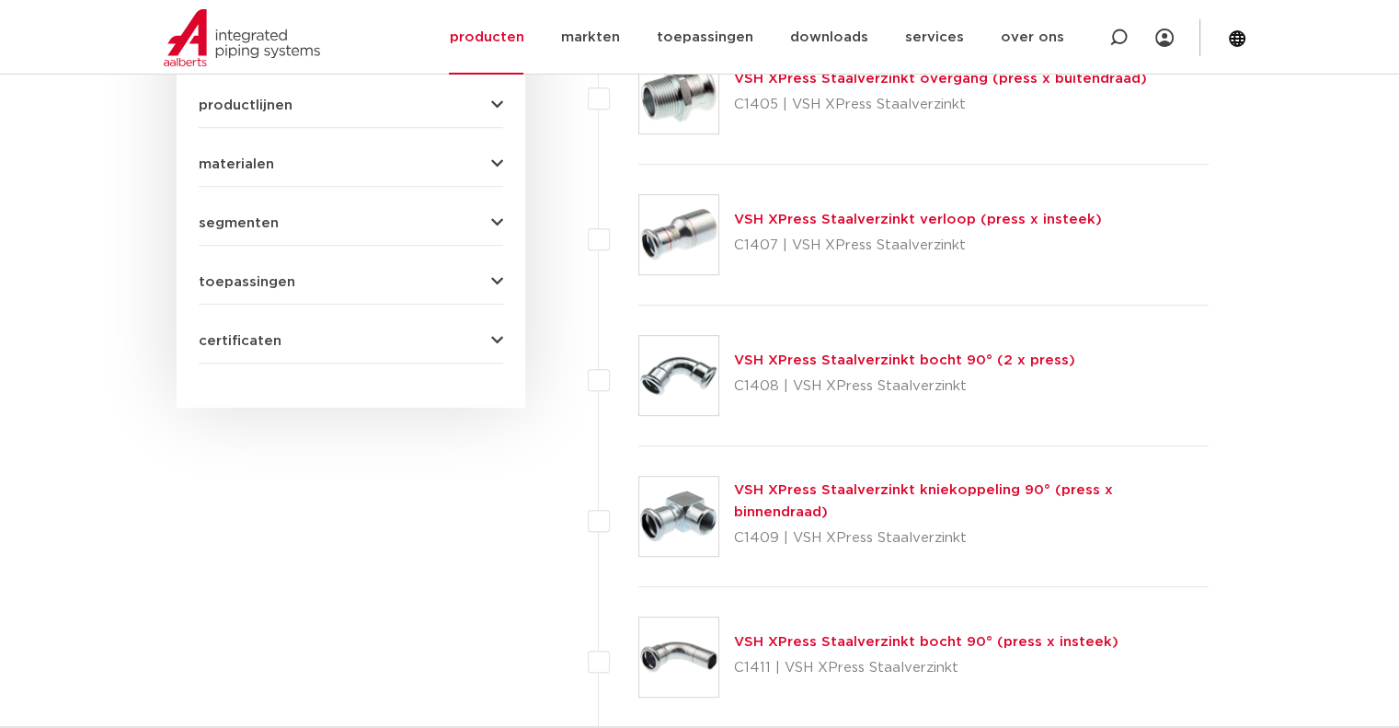
scroll to position [1163, 0]
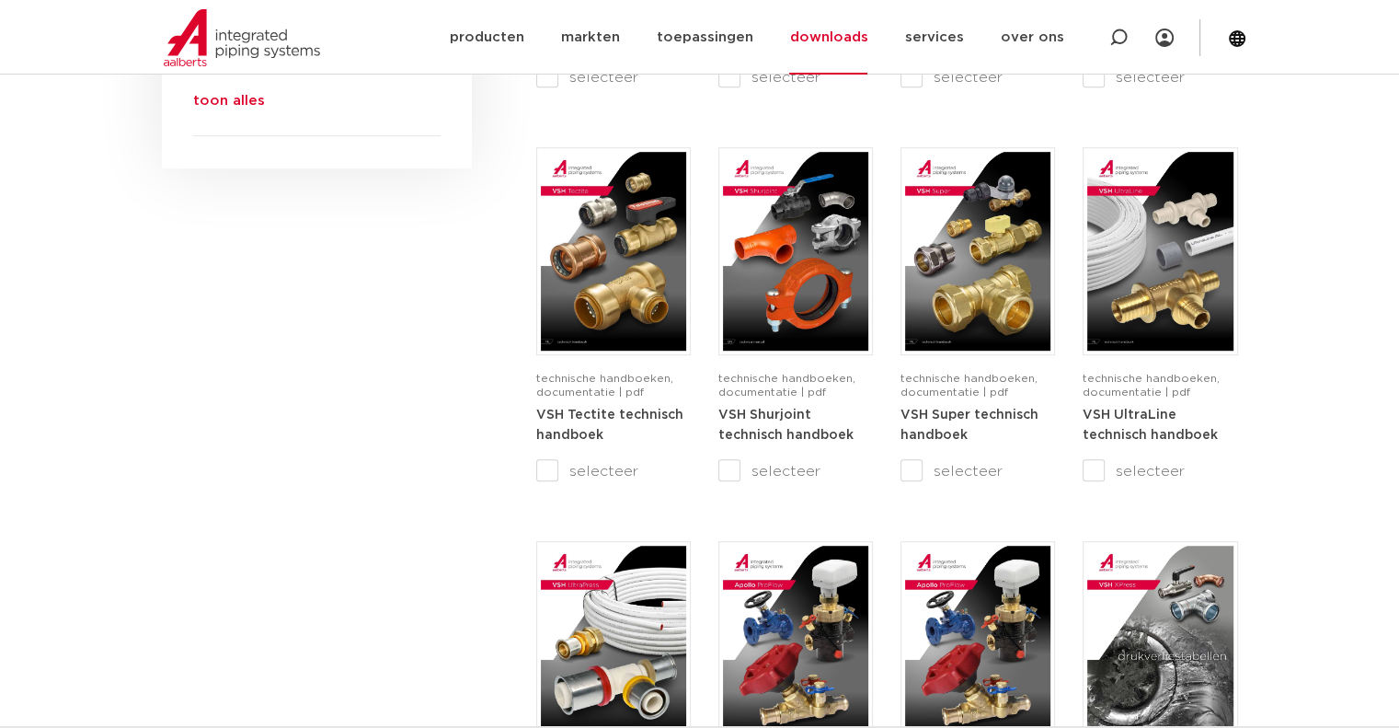
scroll to position [1012, 0]
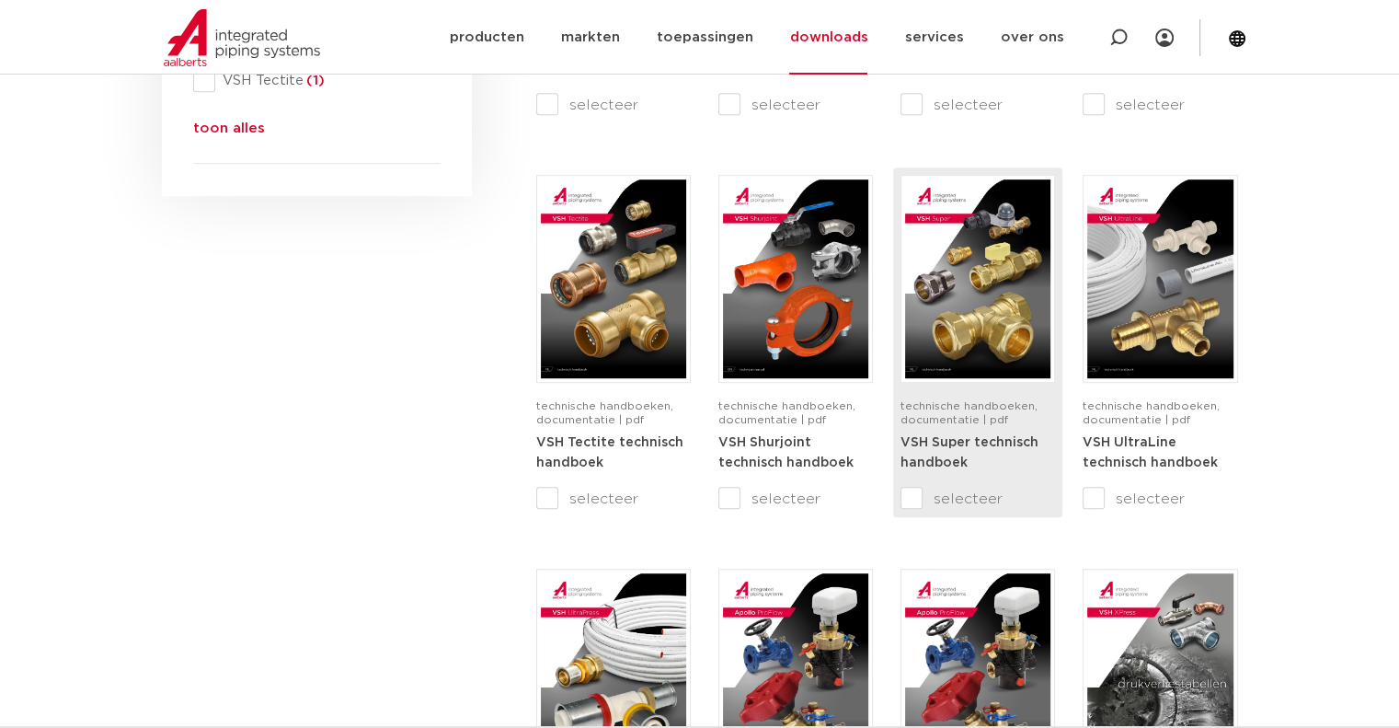
click at [968, 291] on img at bounding box center [977, 278] width 145 height 199
